Goal: Task Accomplishment & Management: Manage account settings

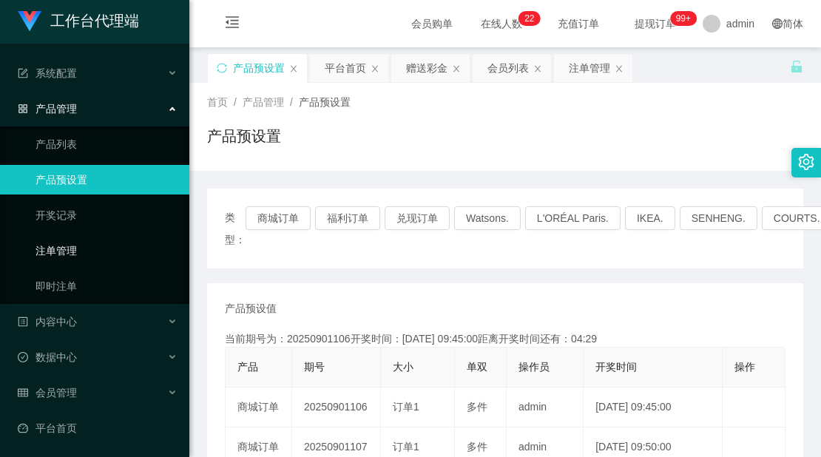
scroll to position [4, 0]
click at [50, 426] on link "平台首页" at bounding box center [98, 428] width 160 height 30
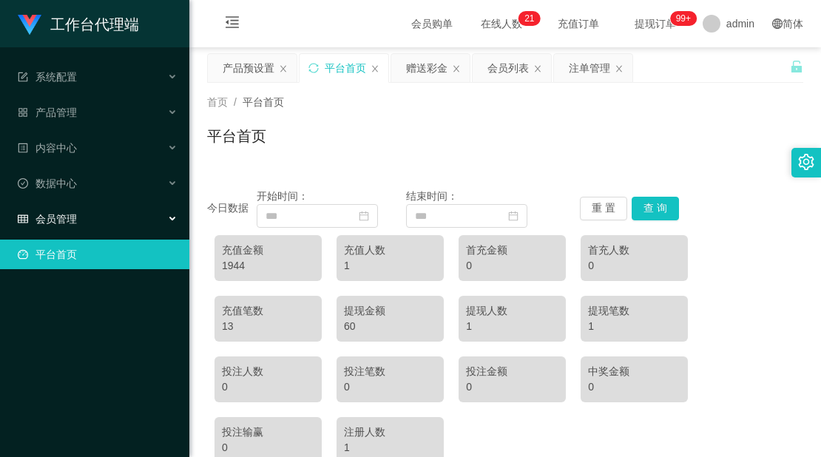
click at [85, 222] on div "会员管理" at bounding box center [94, 219] width 189 height 30
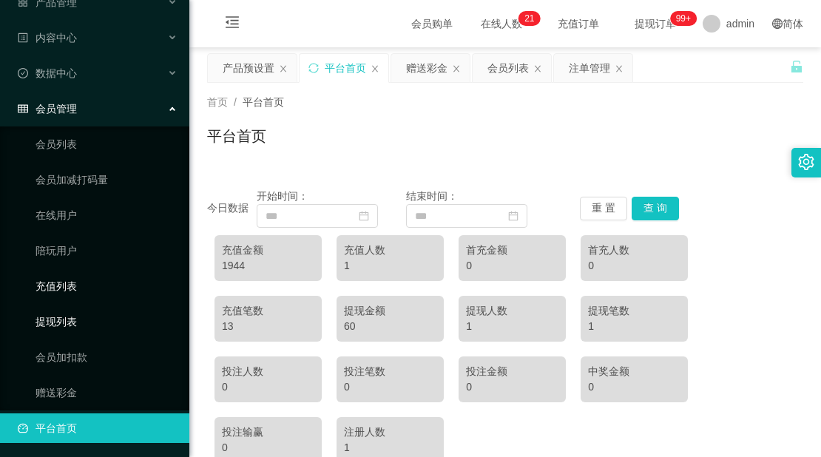
scroll to position [111, 0]
click at [69, 390] on link "赠送彩金" at bounding box center [106, 392] width 142 height 30
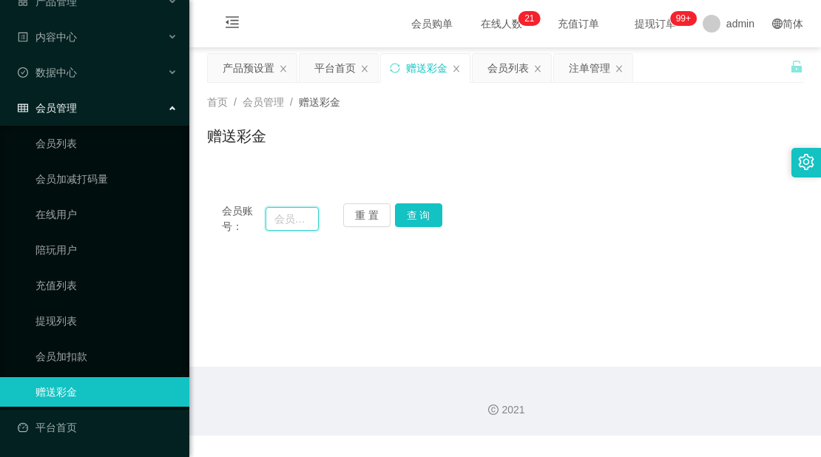
drag, startPoint x: 291, startPoint y: 219, endPoint x: 298, endPoint y: 217, distance: 7.5
click at [291, 219] on input "text" at bounding box center [291, 219] width 53 height 24
paste input "83559244"
type input "83559244"
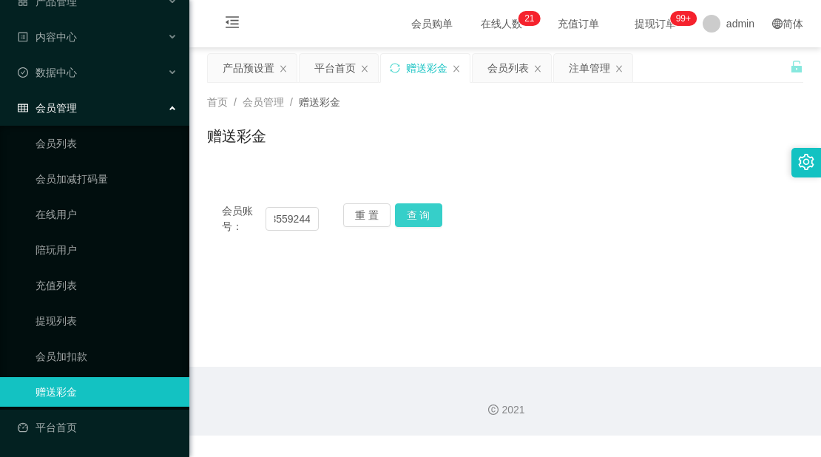
scroll to position [0, 0]
drag, startPoint x: 416, startPoint y: 212, endPoint x: 424, endPoint y: 214, distance: 7.5
click at [415, 212] on button "查 询" at bounding box center [418, 215] width 47 height 24
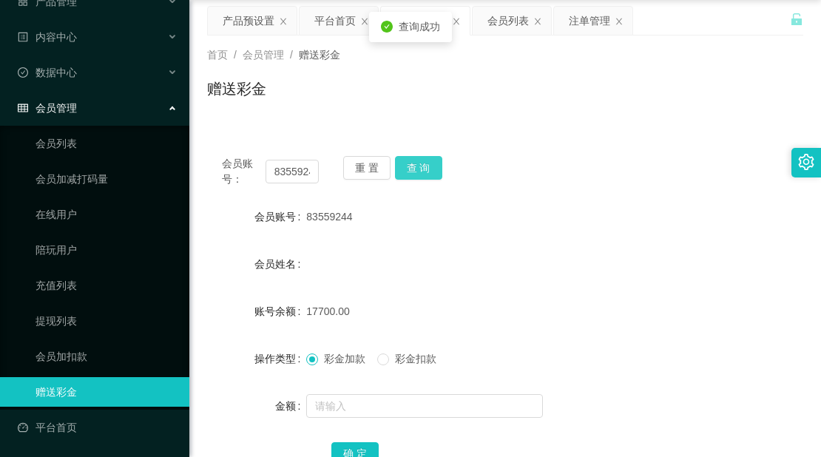
scroll to position [74, 0]
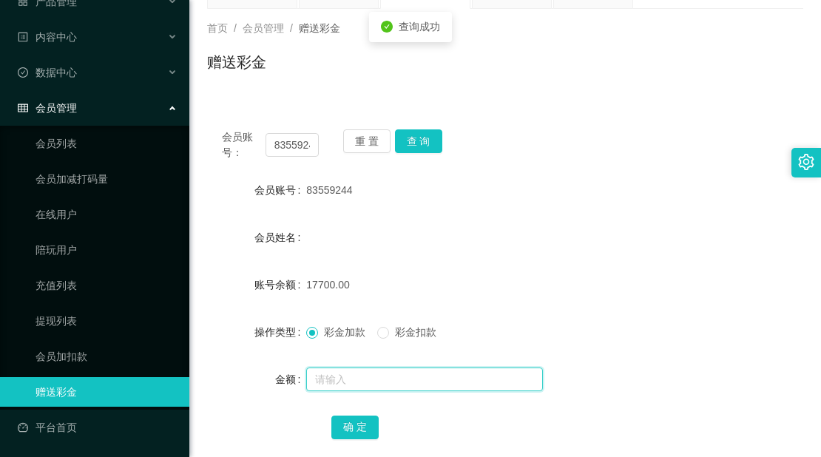
click at [379, 381] on input "text" at bounding box center [424, 379] width 237 height 24
type input "130000"
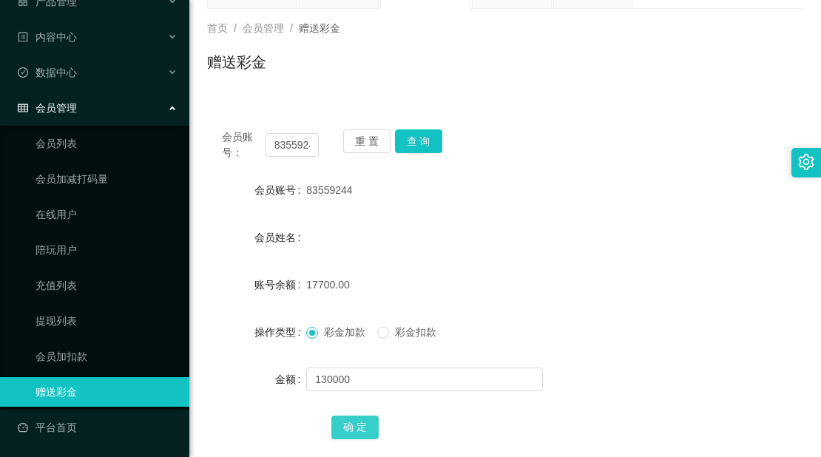
click at [353, 432] on button "确 定" at bounding box center [354, 427] width 47 height 24
drag, startPoint x: 612, startPoint y: 220, endPoint x: 627, endPoint y: 217, distance: 15.2
click at [612, 220] on form "会员账号 83559244 会员姓名 账号余额 147700.00 操作类型 彩金加款 彩金扣款 金额 确 定" at bounding box center [505, 308] width 596 height 266
click at [296, 148] on input "83559244" at bounding box center [291, 145] width 53 height 24
click at [314, 186] on span "83559244" at bounding box center [329, 190] width 46 height 12
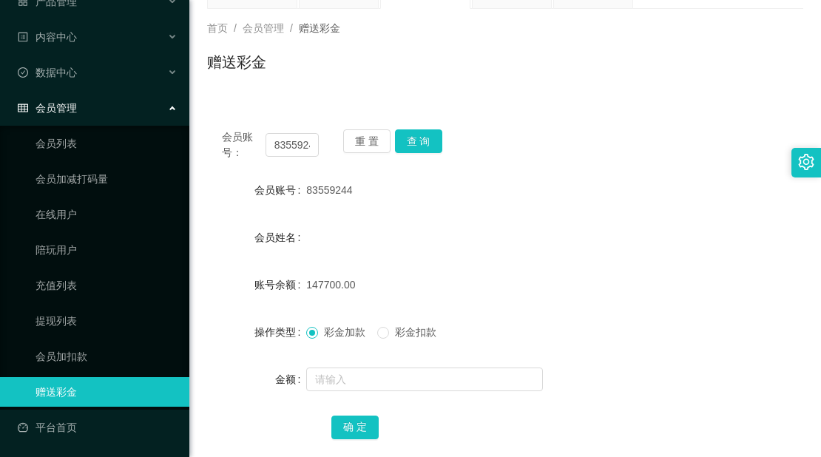
click at [314, 186] on span "83559244" at bounding box center [329, 190] width 46 height 12
copy span "83559244"
drag, startPoint x: 735, startPoint y: 121, endPoint x: 708, endPoint y: 116, distance: 27.0
click at [734, 121] on div "会员账号： 83559244 重 置 查 询 会员账号 83559244 会员姓名 账号余额 147700.00 操作类型 彩金加款 彩金扣款 金额 确 定" at bounding box center [505, 294] width 596 height 359
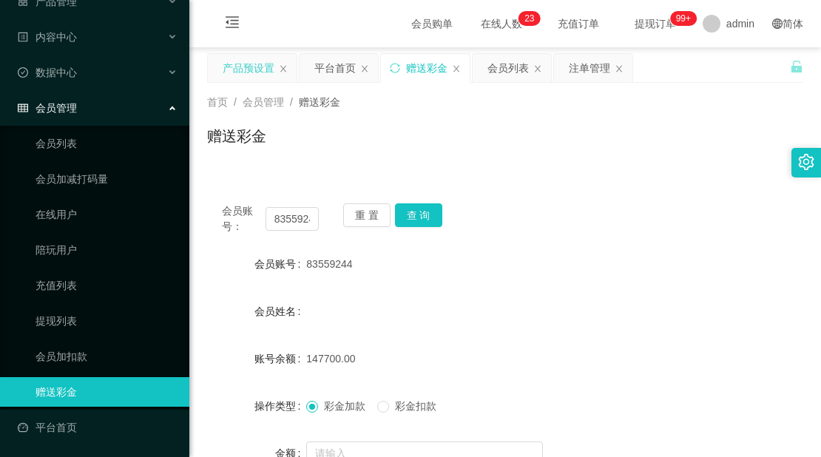
click at [254, 72] on div "产品预设置" at bounding box center [249, 68] width 52 height 28
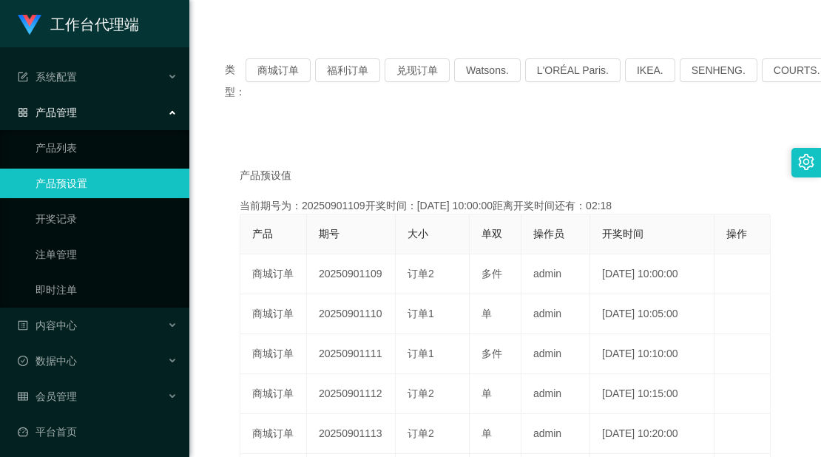
scroll to position [222, 0]
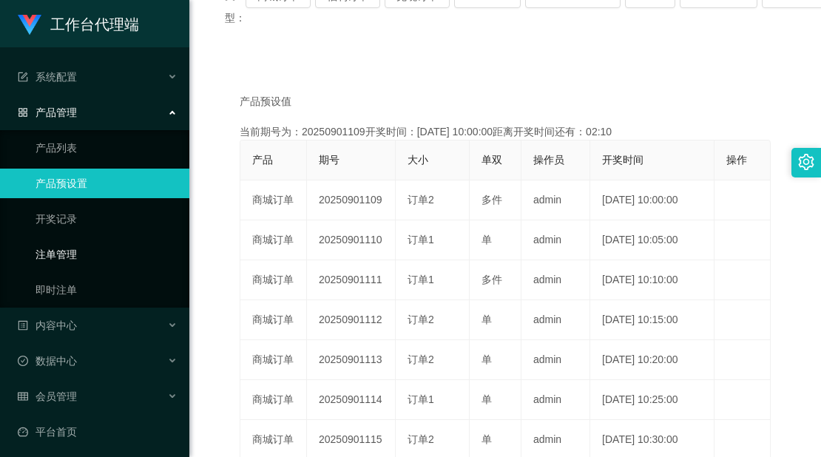
click at [88, 253] on link "注单管理" at bounding box center [106, 255] width 142 height 30
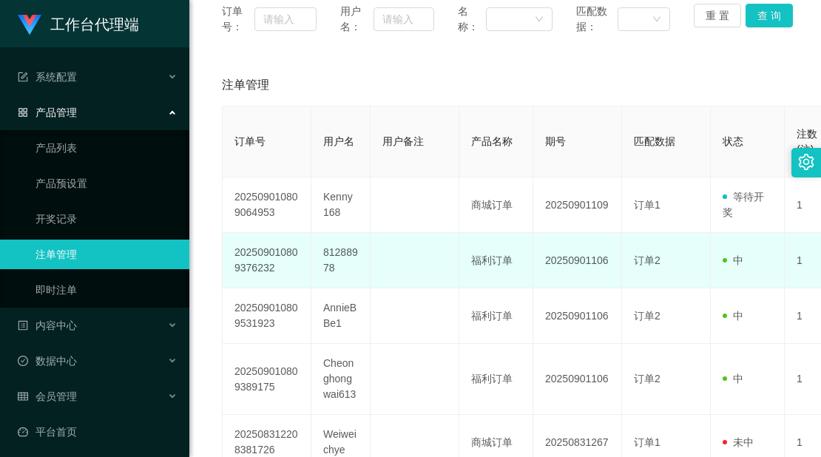
scroll to position [222, 0]
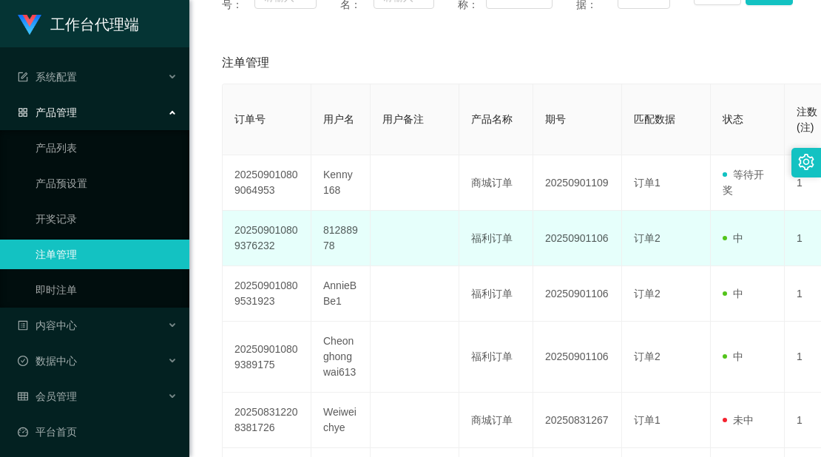
click at [339, 238] on td "81288978" at bounding box center [340, 238] width 59 height 55
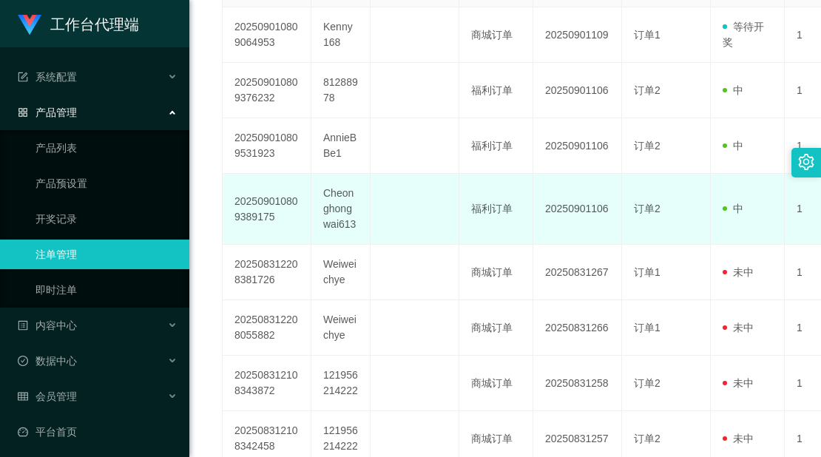
scroll to position [296, 0]
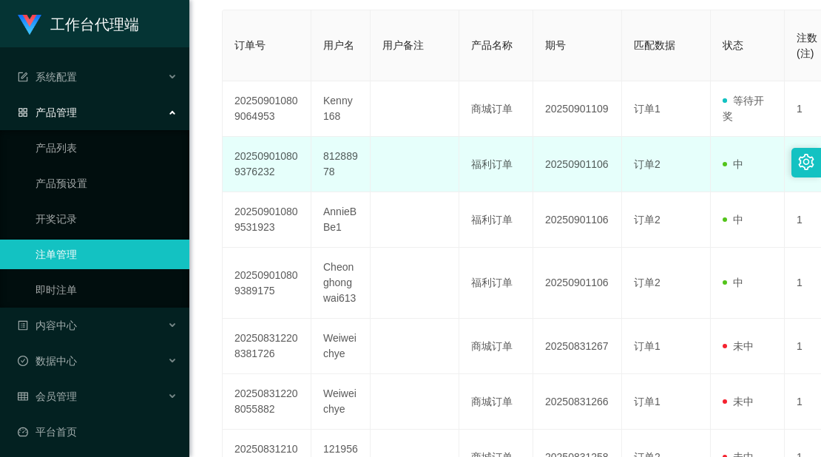
click at [332, 149] on td "81288978" at bounding box center [340, 164] width 59 height 55
copy td "81288978"
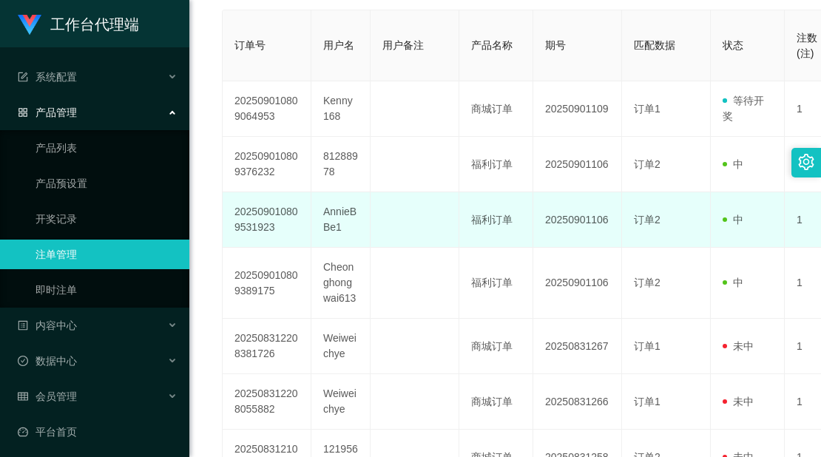
click at [332, 228] on td "AnnieBBe1" at bounding box center [340, 219] width 59 height 55
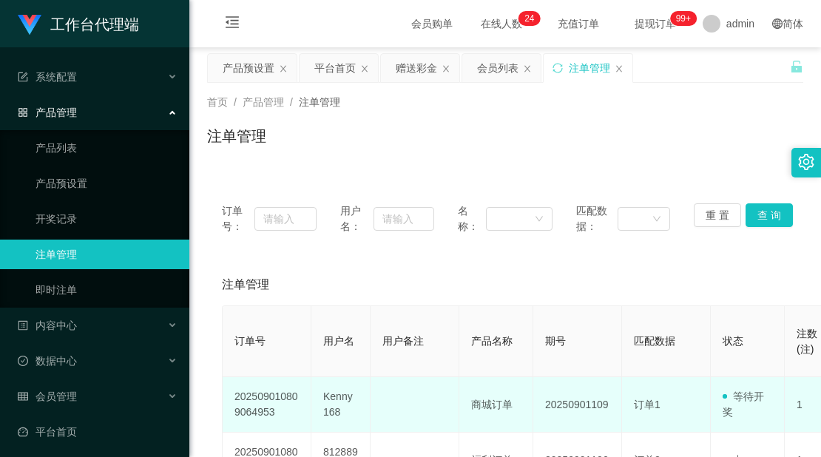
scroll to position [148, 0]
